Goal: Book appointment/travel/reservation

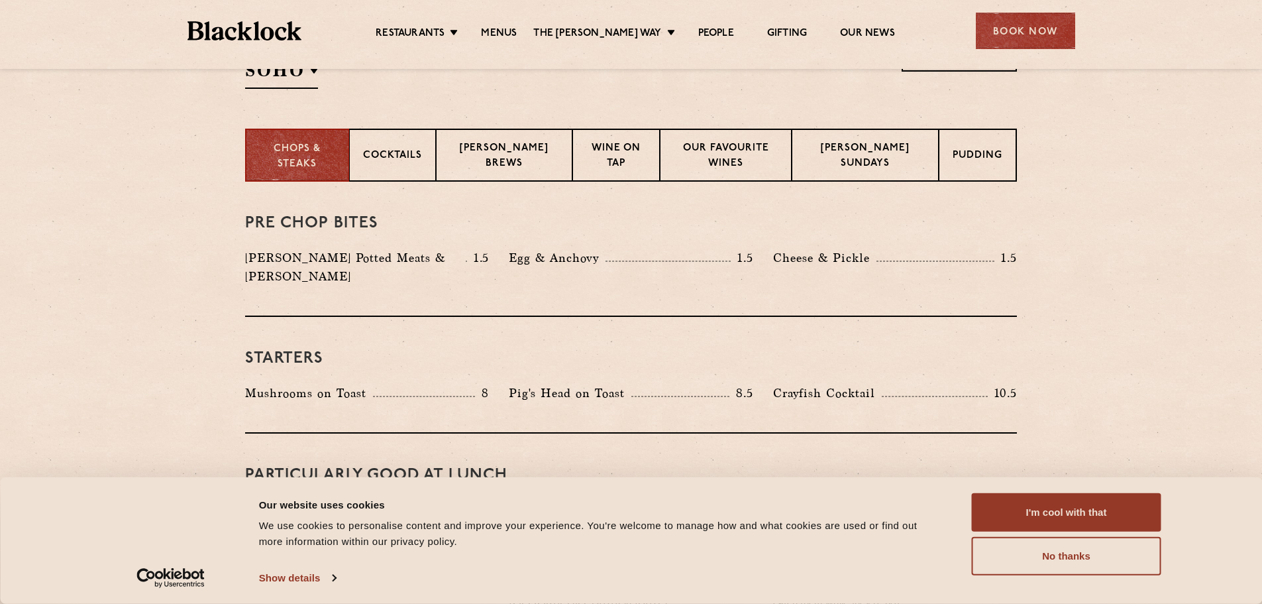
scroll to position [663, 0]
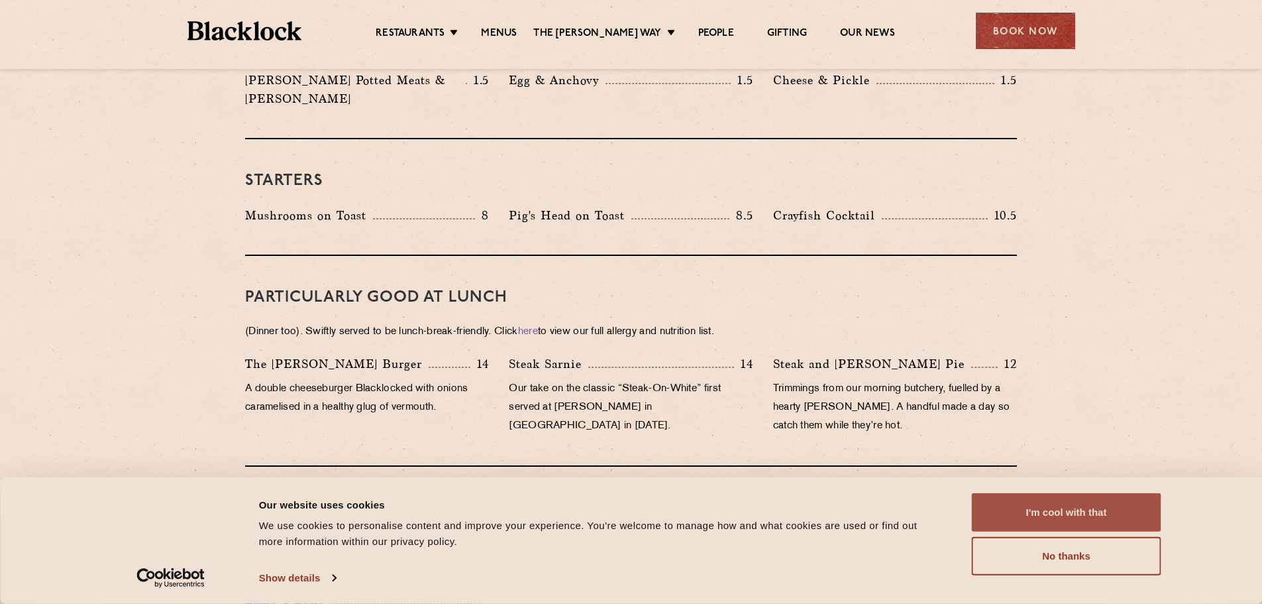
drag, startPoint x: 1026, startPoint y: 508, endPoint x: 971, endPoint y: 494, distance: 56.6
click at [1026, 508] on button "I'm cool with that" at bounding box center [1067, 512] width 190 height 38
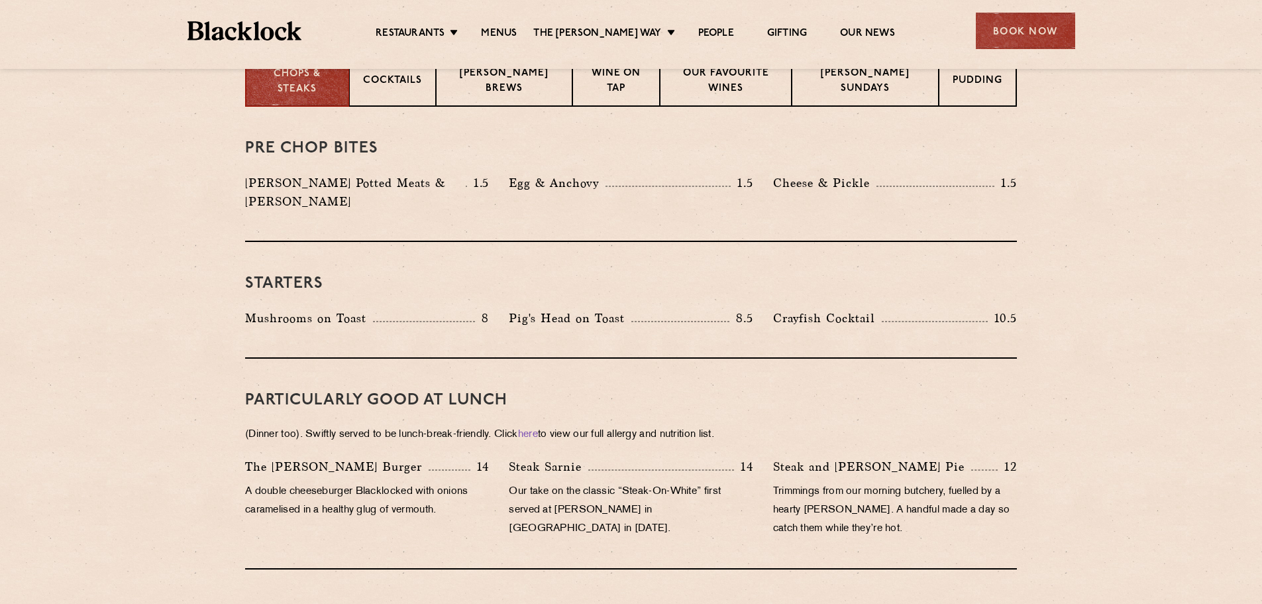
scroll to position [464, 0]
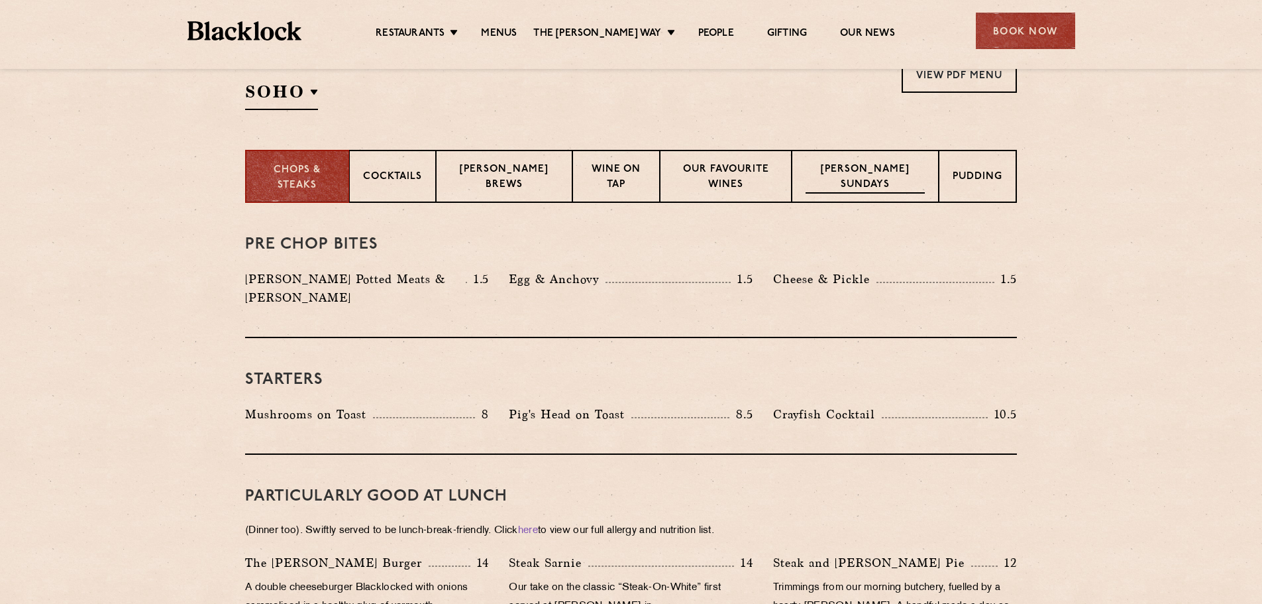
click at [901, 176] on p "Blacklock Sundays" at bounding box center [865, 177] width 119 height 31
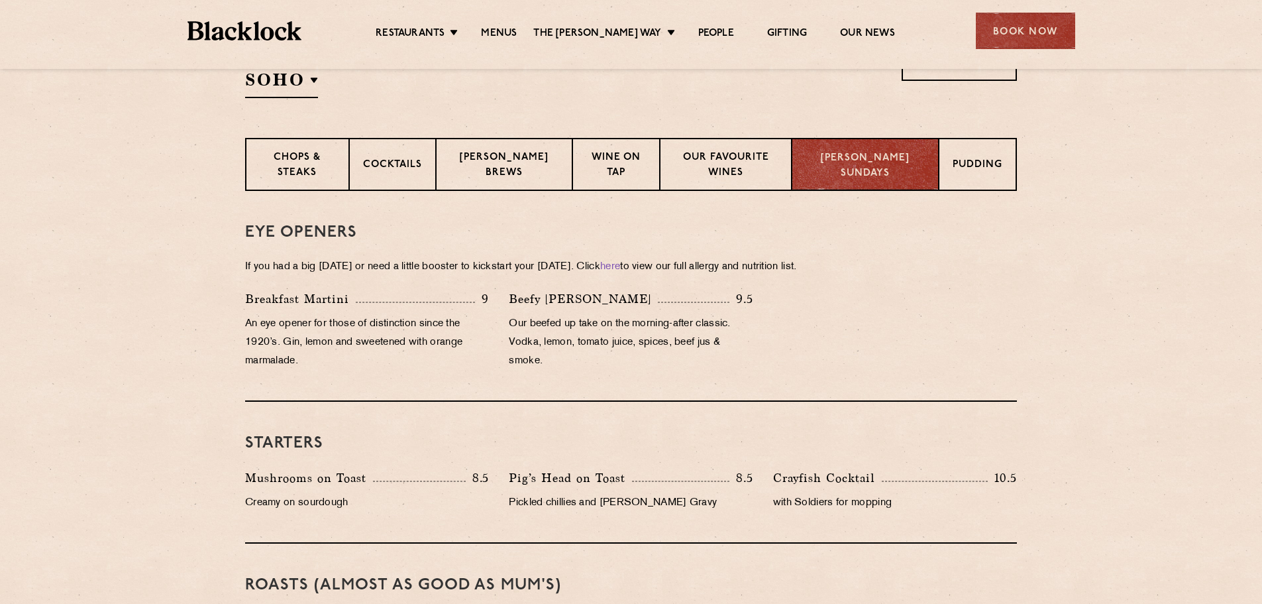
scroll to position [398, 0]
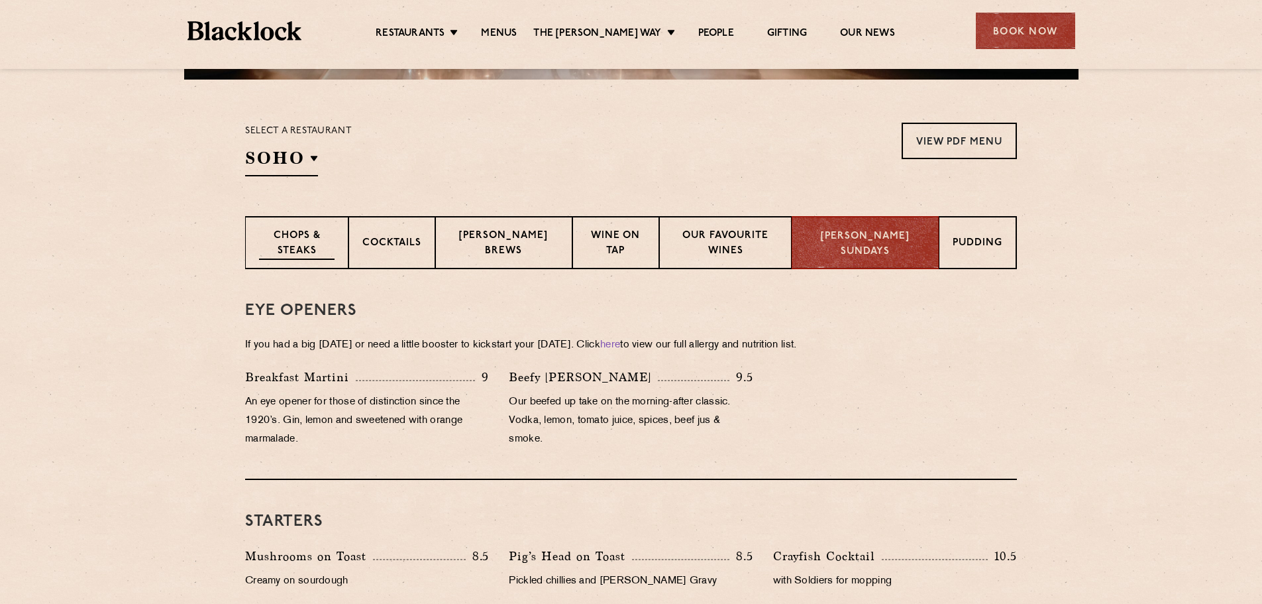
click at [322, 247] on p "Chops & Steaks" at bounding box center [297, 244] width 76 height 31
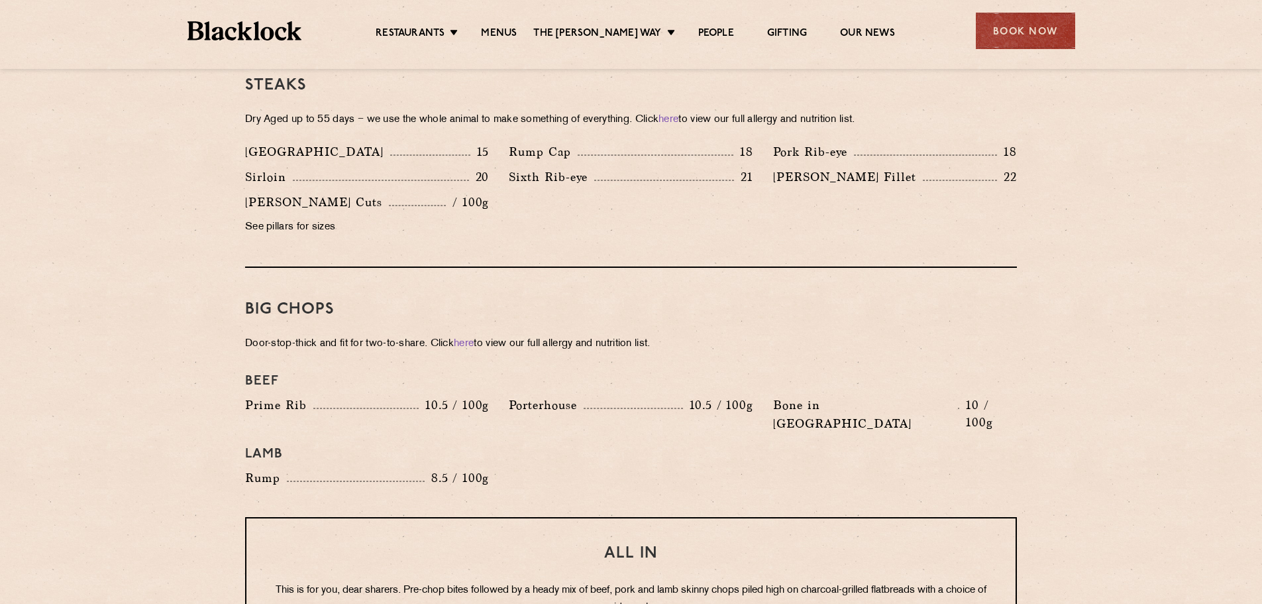
scroll to position [1392, 0]
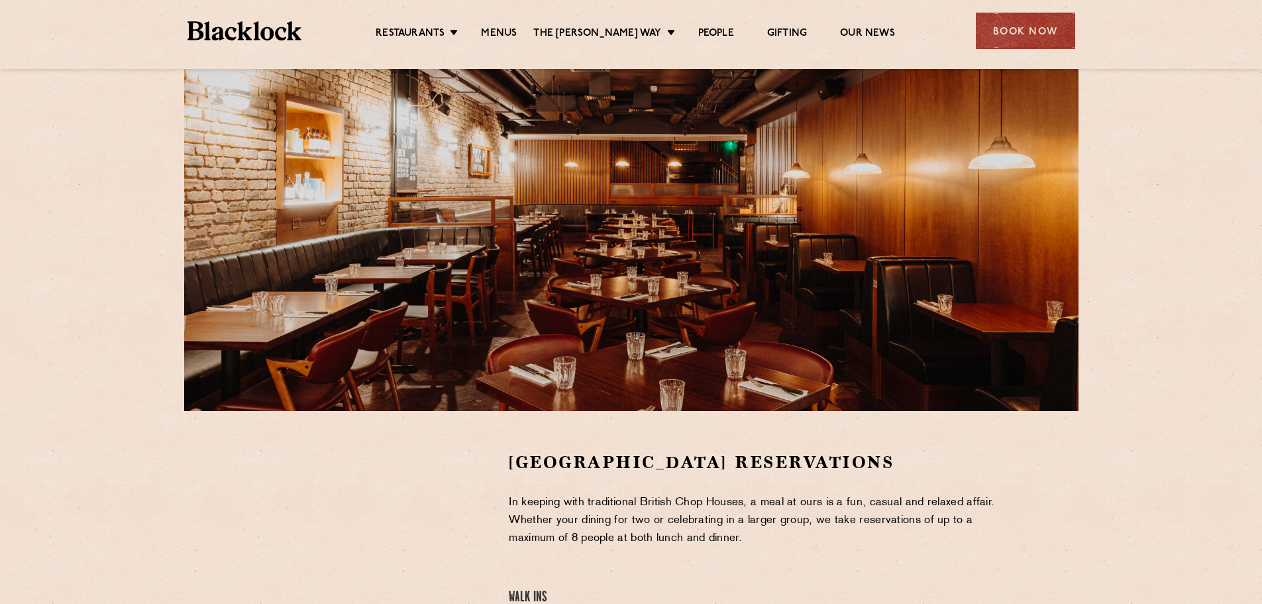
scroll to position [331, 0]
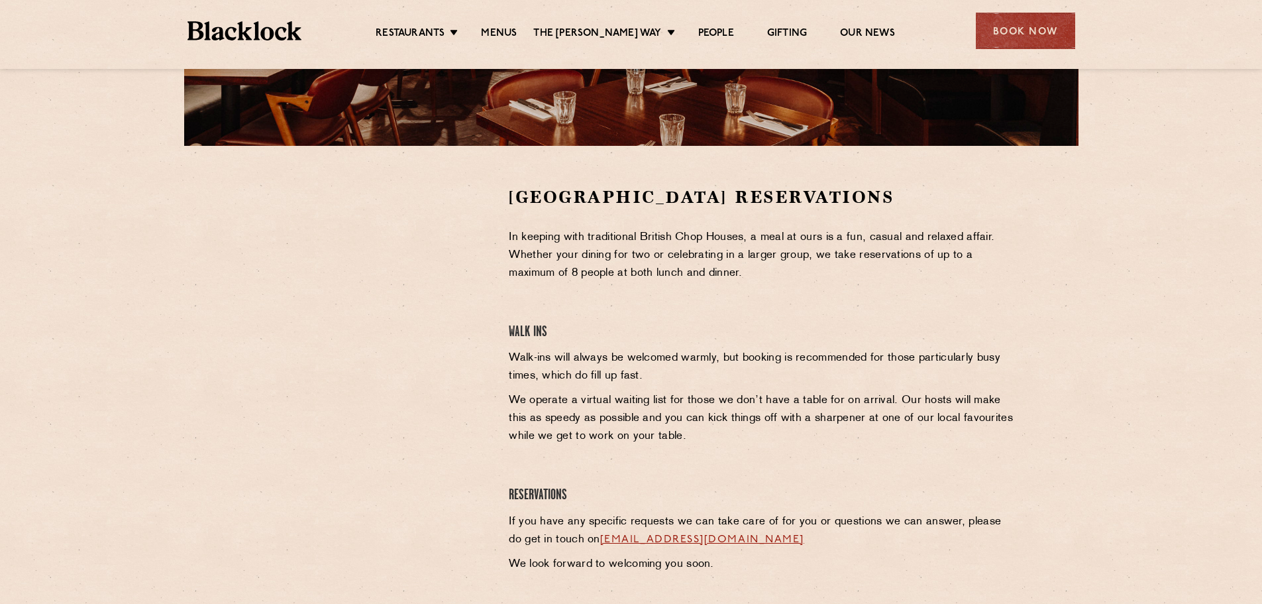
click at [169, 319] on section "Covent Garden Reservations In keeping with traditional British Chop Houses, a m…" at bounding box center [631, 383] width 1262 height 474
click at [81, 241] on section "Covent Garden Reservations In keeping with traditional British Chop Houses, a m…" at bounding box center [631, 383] width 1262 height 474
click at [276, 280] on div at bounding box center [367, 285] width 244 height 199
drag, startPoint x: 333, startPoint y: 189, endPoint x: 50, endPoint y: 374, distance: 338.9
click at [50, 374] on section "Covent Garden Reservations In keeping with traditional British Chop Houses, a m…" at bounding box center [631, 383] width 1262 height 474
